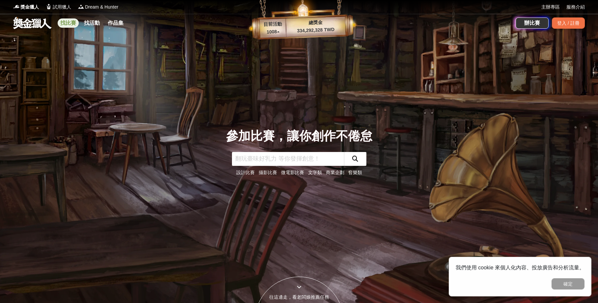
click at [65, 22] on link "找比賽" at bounding box center [68, 22] width 21 height 9
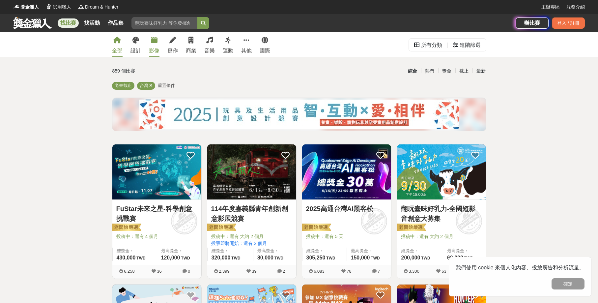
click at [154, 43] on icon at bounding box center [154, 40] width 7 height 7
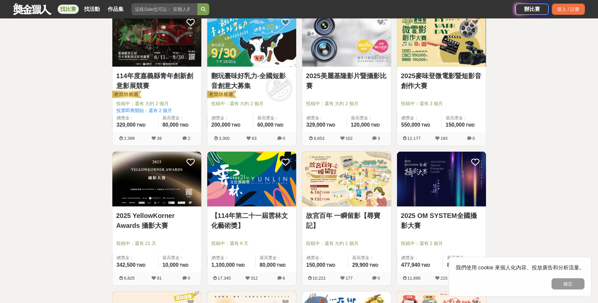
scroll to position [134, 0]
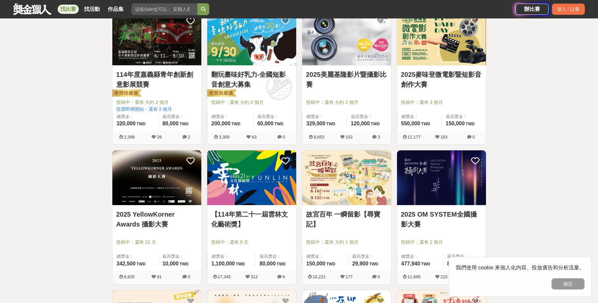
click at [150, 226] on link "2025 YellowKorner Awards 攝影大賽" at bounding box center [156, 219] width 81 height 20
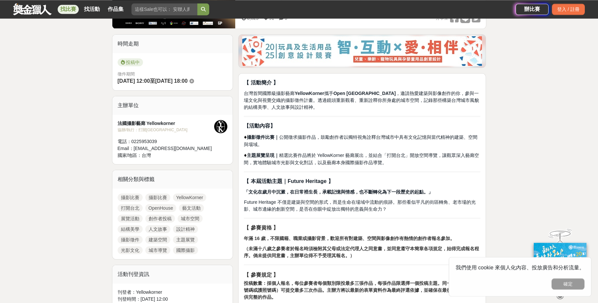
scroll to position [157, 0]
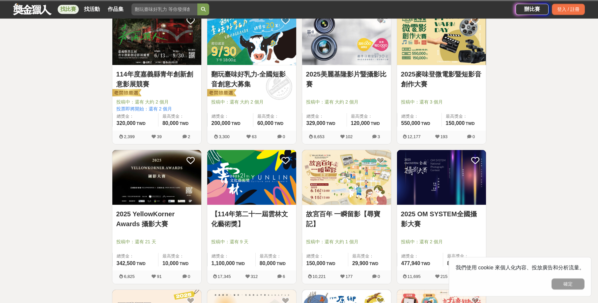
scroll to position [134, 0]
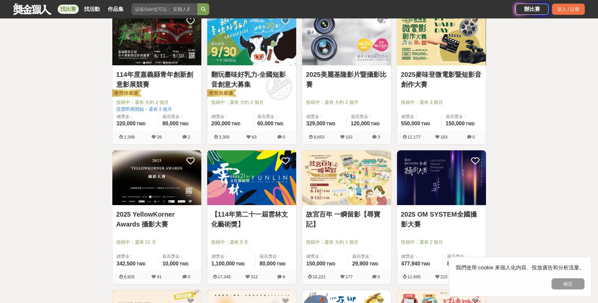
click at [436, 215] on link "2025 OM SYSTEM全國攝影大賽" at bounding box center [441, 219] width 81 height 20
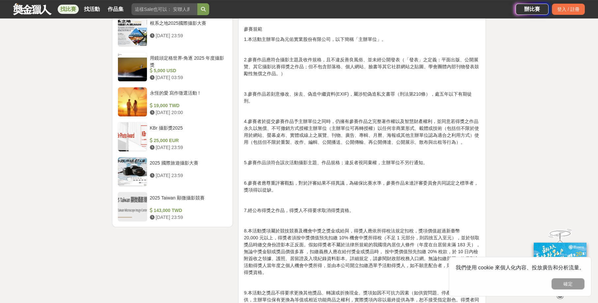
scroll to position [837, 0]
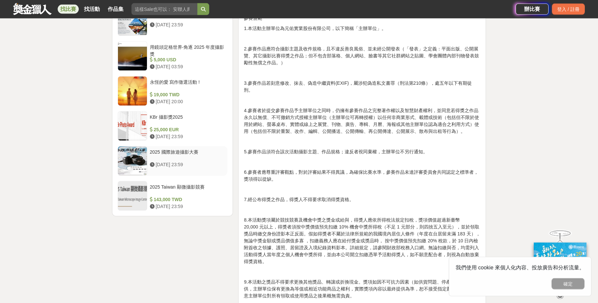
click at [185, 151] on div "2025 國際旅遊攝影大賽" at bounding box center [187, 154] width 75 height 13
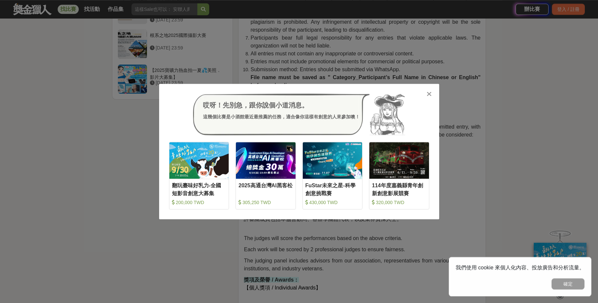
scroll to position [868, 0]
click at [429, 95] on icon at bounding box center [428, 94] width 5 height 7
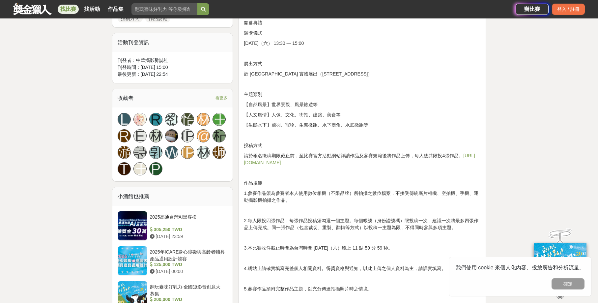
scroll to position [407, 0]
